Goal: Task Accomplishment & Management: Manage account settings

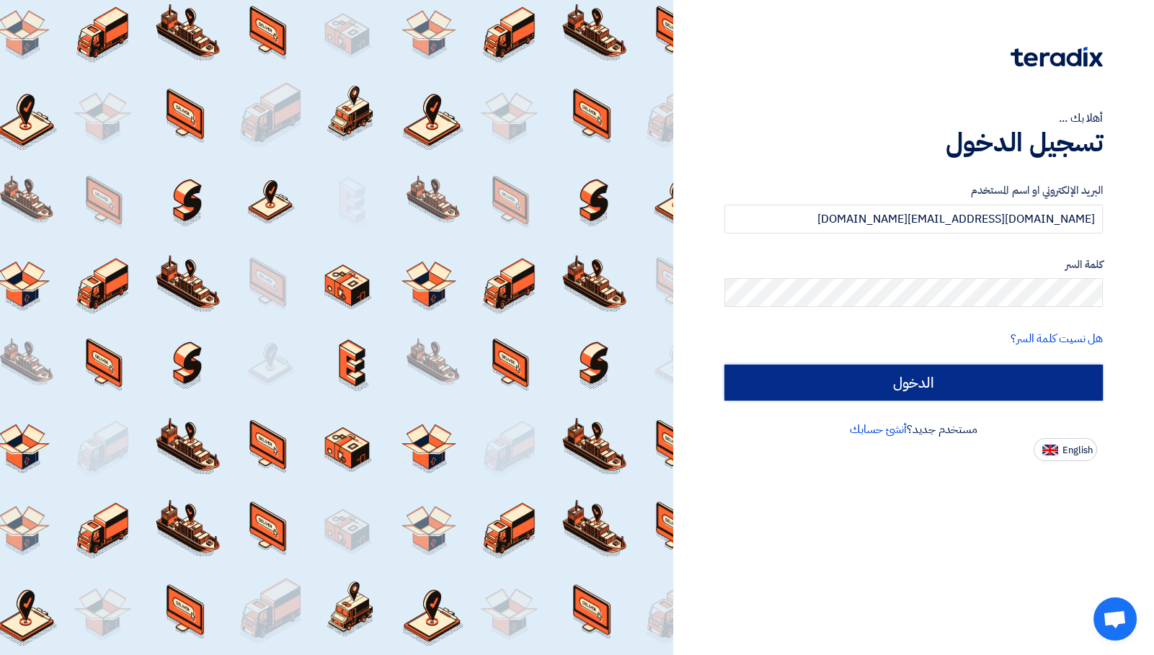
click at [845, 366] on input "الدخول" at bounding box center [913, 383] width 378 height 36
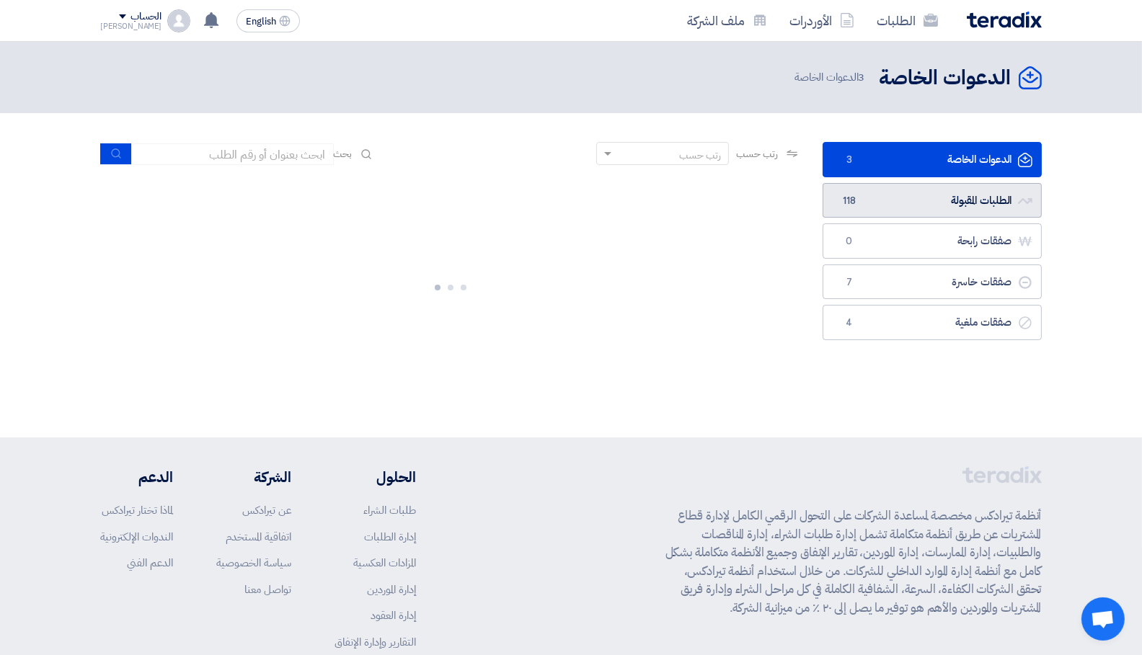
click at [987, 191] on link "الطلبات المقبولة الطلبات المقبولة 118" at bounding box center [931, 200] width 219 height 35
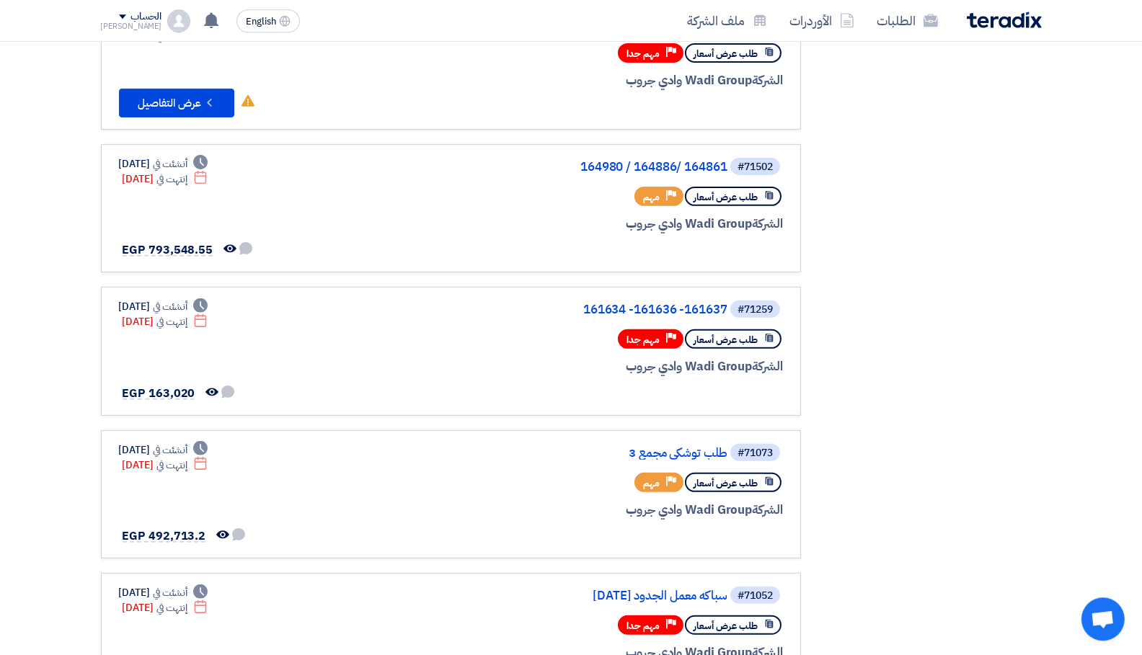
scroll to position [765, 0]
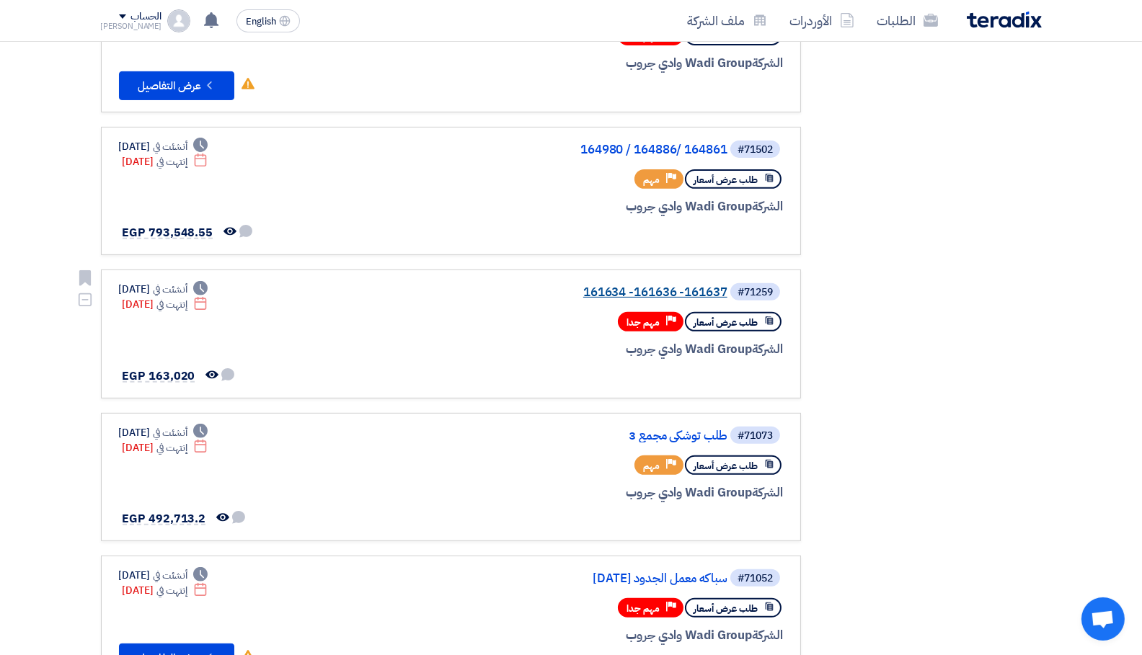
click at [686, 290] on link "161634 -161636 -161637" at bounding box center [583, 292] width 288 height 13
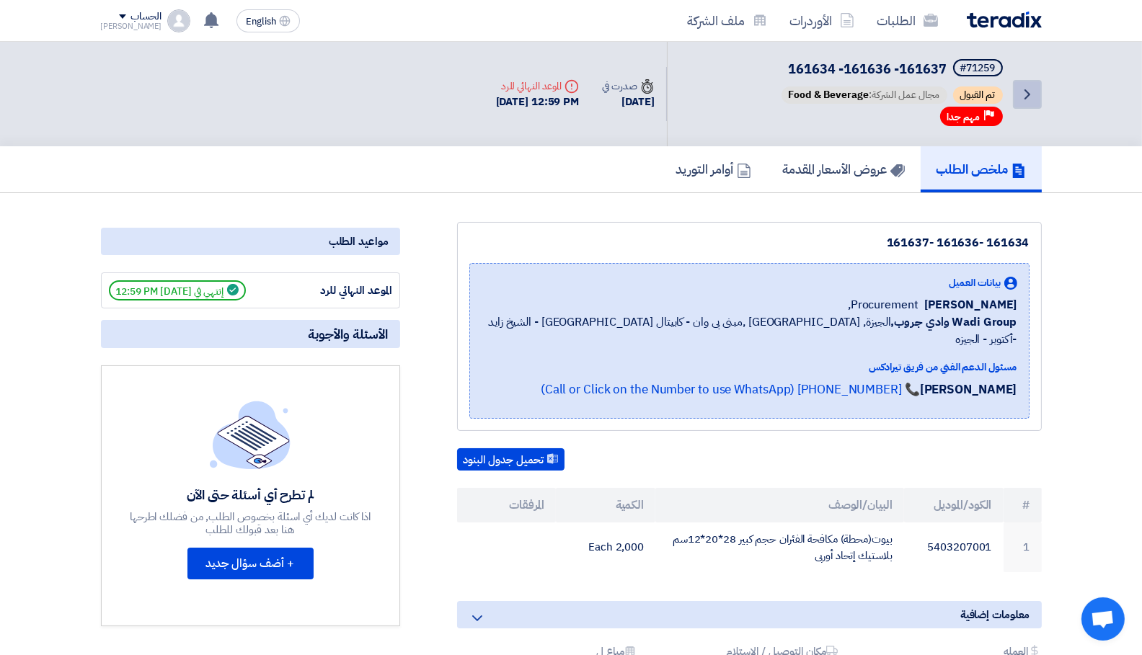
click at [1034, 86] on icon "Back" at bounding box center [1026, 94] width 17 height 17
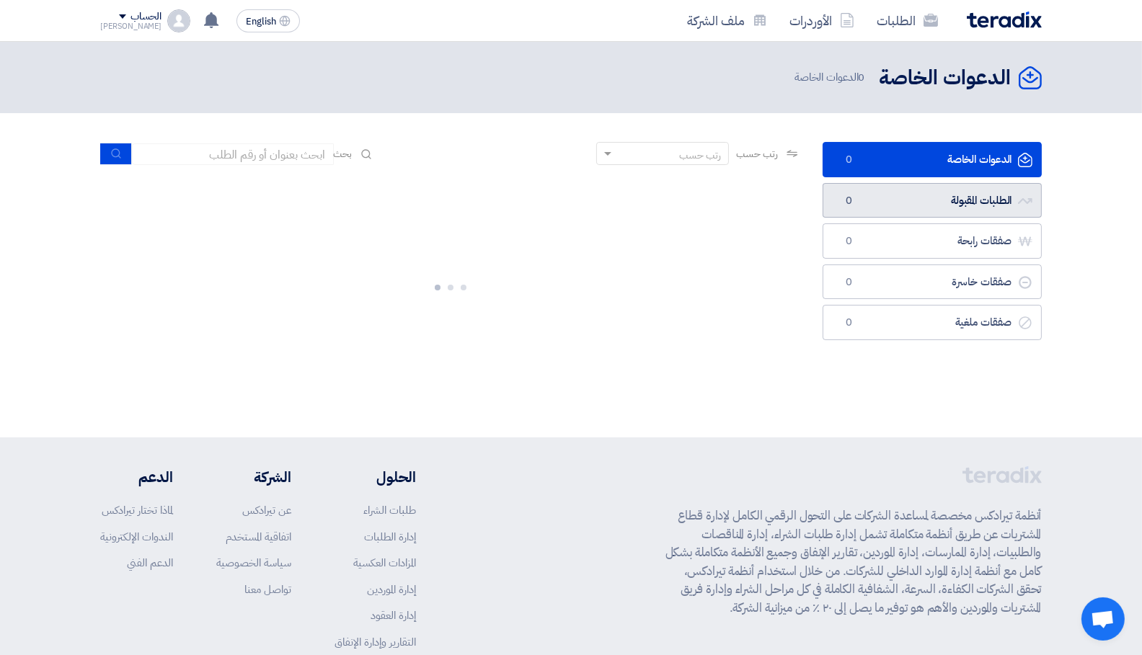
click at [976, 194] on link "الطلبات المقبولة الطلبات المقبولة 0" at bounding box center [931, 200] width 219 height 35
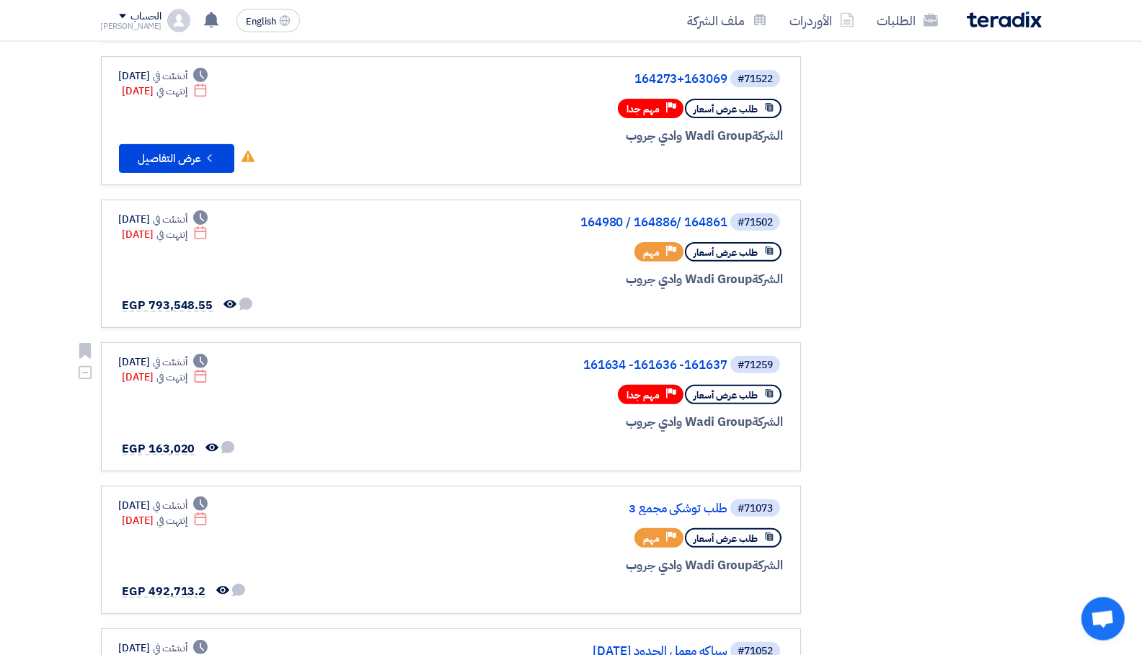
scroll to position [688, 0]
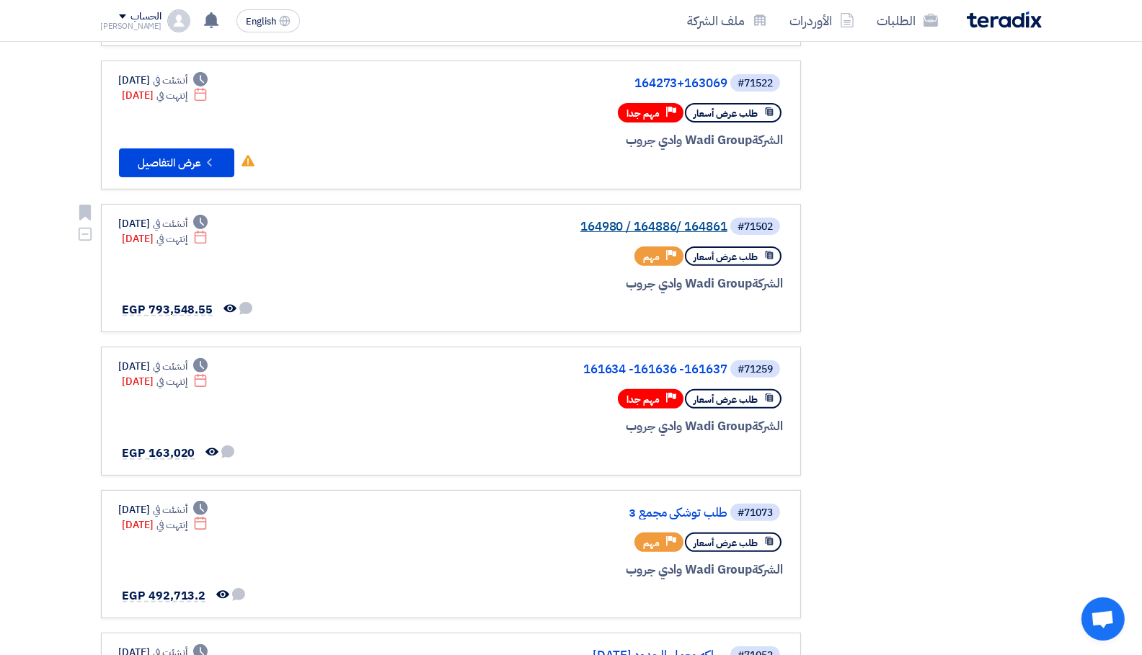
click at [647, 228] on link "164980 / 164886/ 164861" at bounding box center [583, 227] width 288 height 13
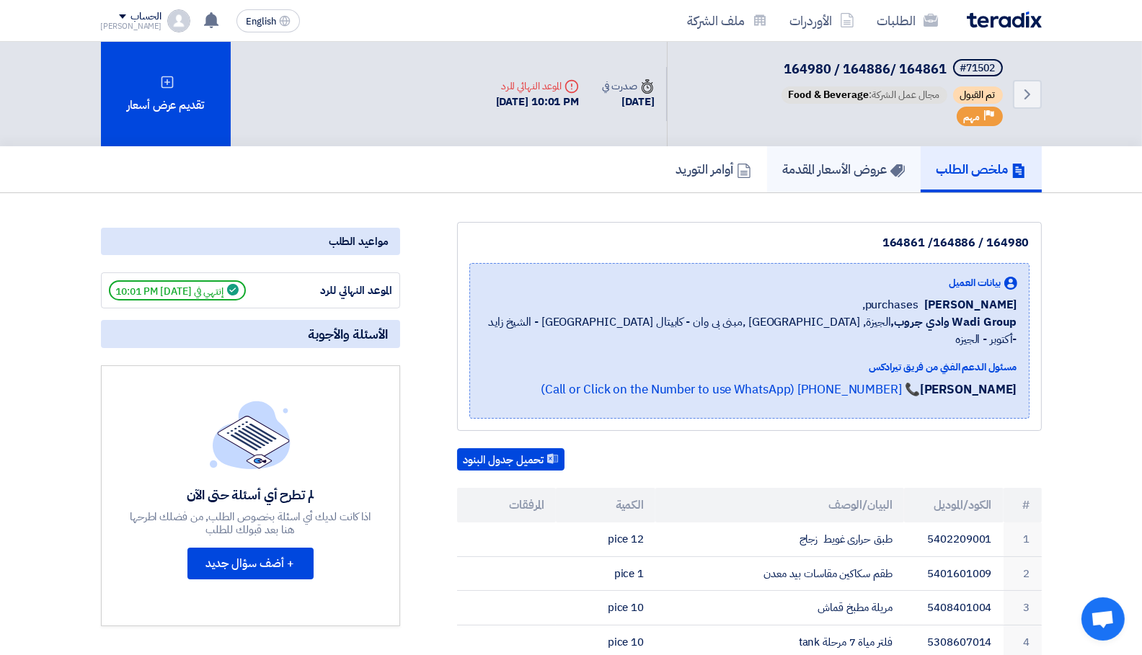
click at [809, 172] on h5 "عروض الأسعار المقدمة" at bounding box center [844, 169] width 122 height 17
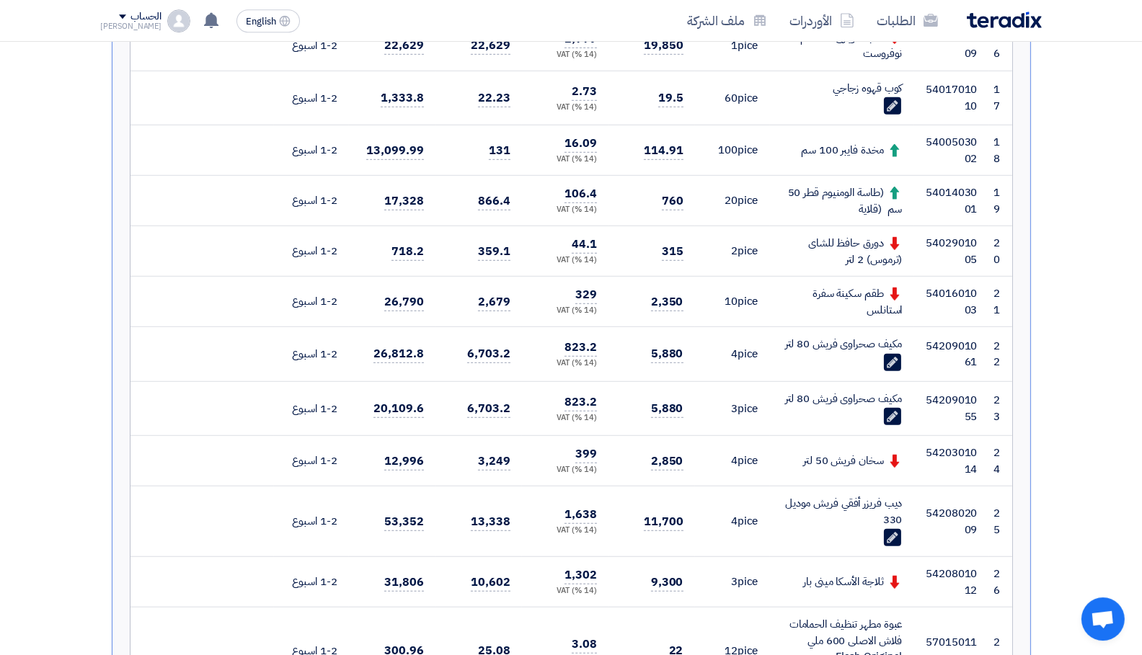
scroll to position [1377, 0]
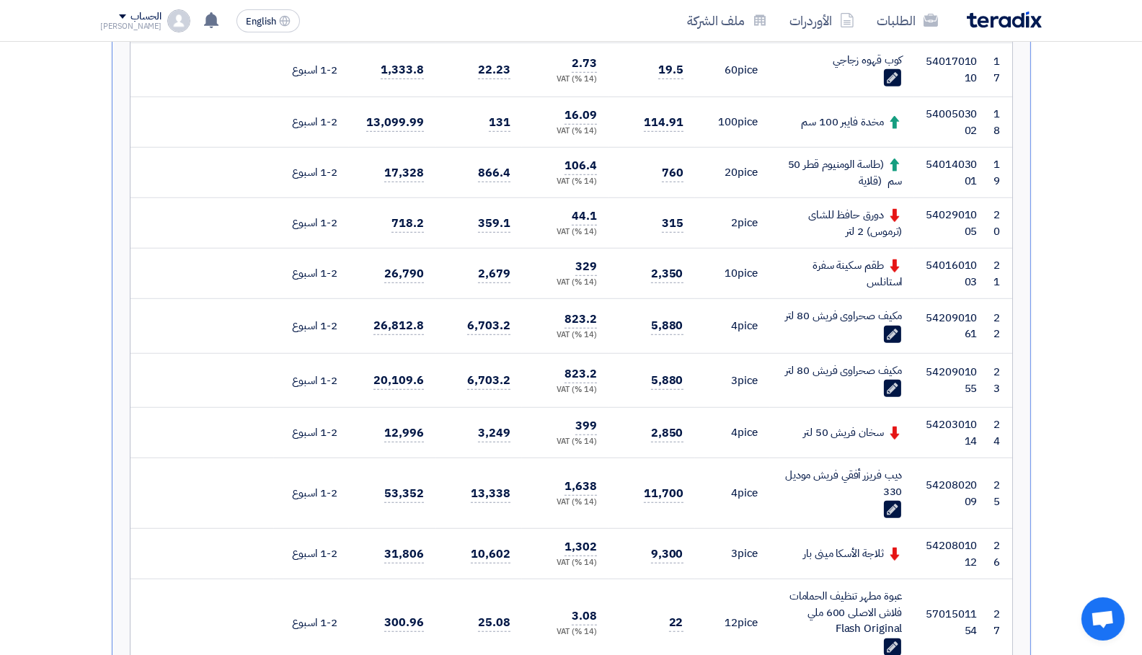
drag, startPoint x: 884, startPoint y: 423, endPoint x: 827, endPoint y: 423, distance: 56.9
click at [827, 423] on td "سخان فريش 50 لتر" at bounding box center [842, 433] width 144 height 50
click at [852, 435] on div "سخان فريش 50 لتر" at bounding box center [841, 433] width 121 height 17
drag, startPoint x: 879, startPoint y: 433, endPoint x: 457, endPoint y: 413, distance: 422.1
click at [457, 413] on tr "24 5420301014 سخان فريش 50 لتر 4 pice" at bounding box center [570, 433] width 881 height 50
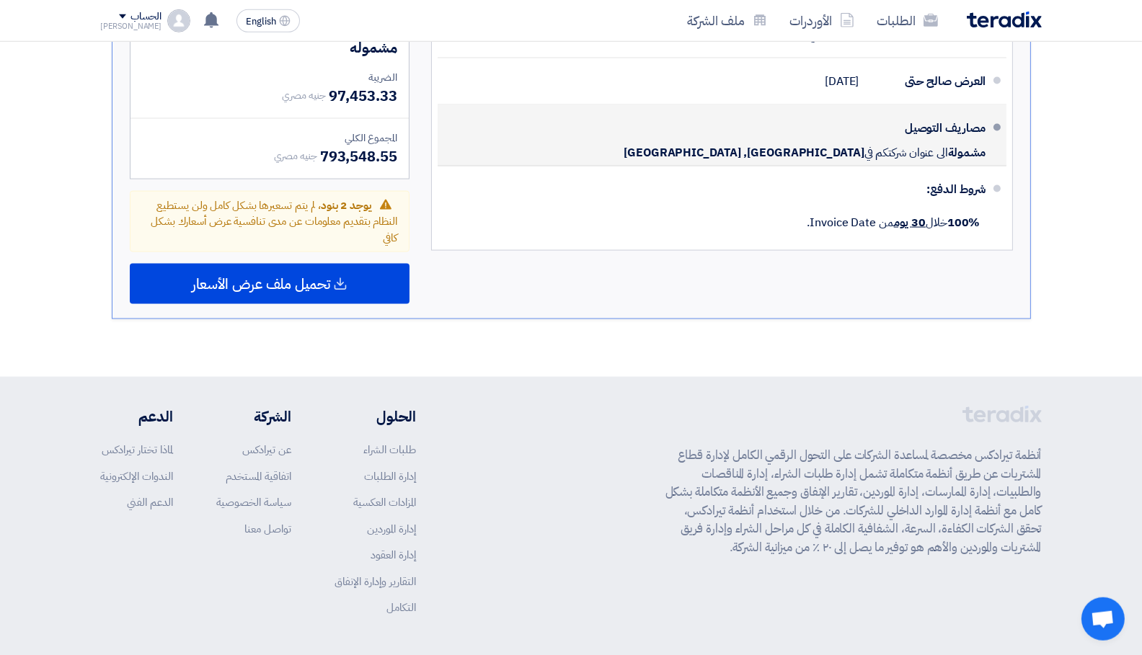
scroll to position [3079, 0]
